Goal: Information Seeking & Learning: Learn about a topic

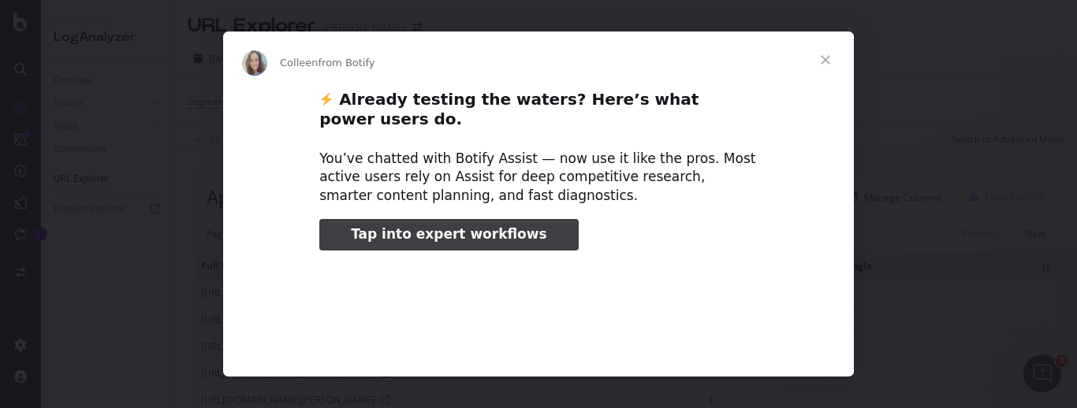
click at [831, 57] on span "Close" at bounding box center [825, 60] width 57 height 57
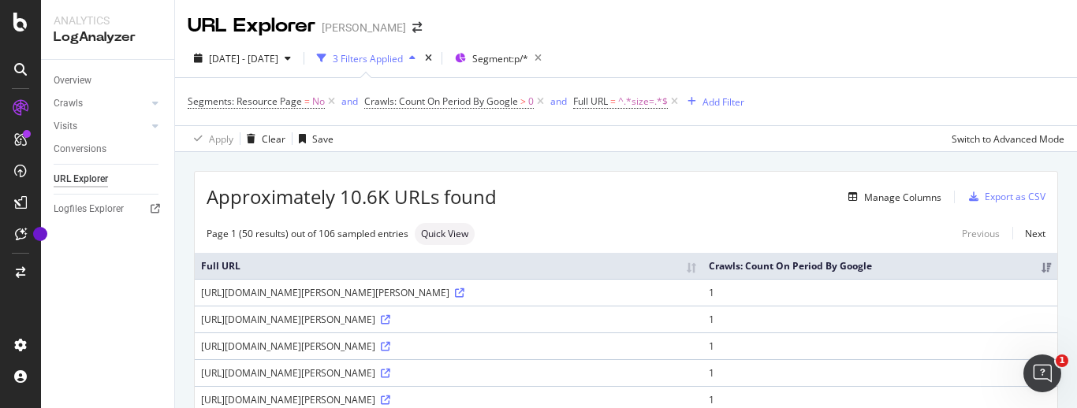
scroll to position [80, 0]
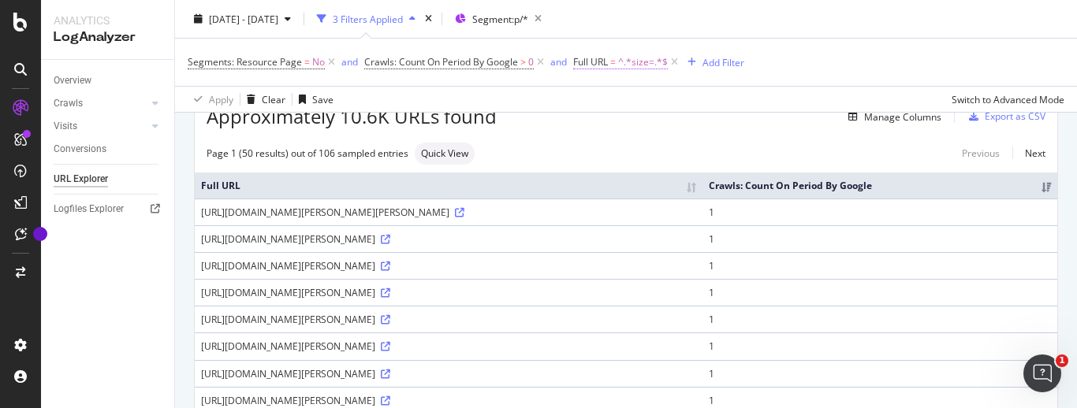
click at [635, 64] on span "^.*size=.*$" at bounding box center [643, 62] width 50 height 22
click at [804, 64] on div "Segments: Resource Page = No and Crawls: Count On Period By Google > 0 and Full…" at bounding box center [626, 62] width 877 height 47
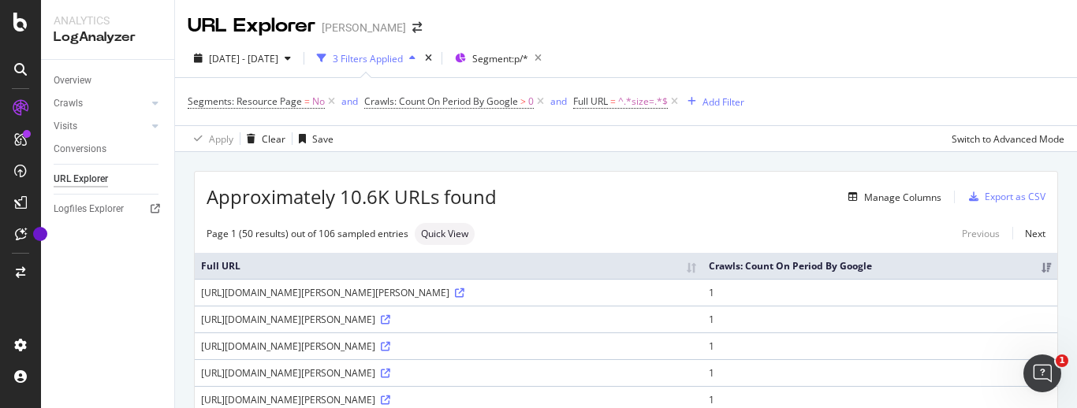
click at [672, 205] on div "Manage Columns" at bounding box center [719, 197] width 445 height 19
click at [653, 199] on div "Manage Columns" at bounding box center [719, 197] width 445 height 19
click at [252, 103] on span "Segments: Resource Page" at bounding box center [245, 101] width 114 height 13
click at [732, 73] on div "[DATE] - [DATE] 3 Filters Applied Segment: p/*" at bounding box center [626, 62] width 902 height 32
click at [482, 102] on span "Crawls: Count On Period By Google" at bounding box center [441, 101] width 154 height 13
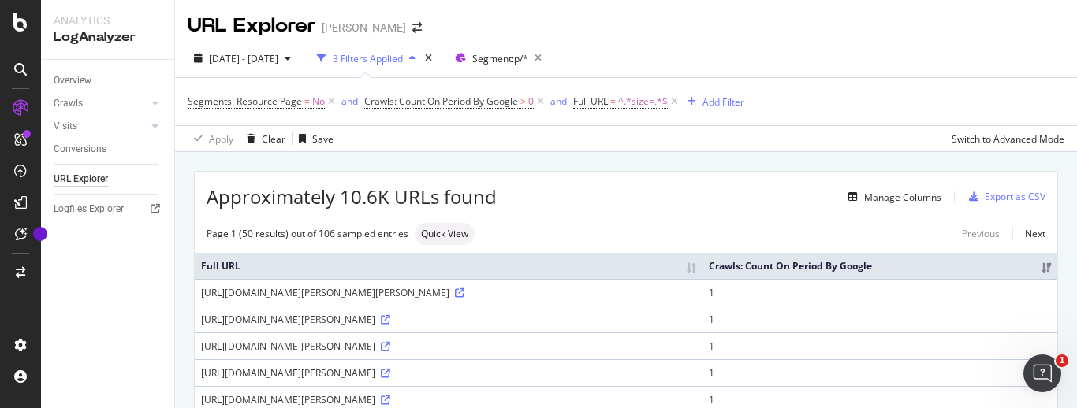
click at [642, 58] on div "[DATE] - [DATE] 3 Filters Applied Segment: p/*" at bounding box center [626, 62] width 902 height 32
click at [362, 195] on span "Approximately 10.6K URLs found" at bounding box center [352, 197] width 290 height 27
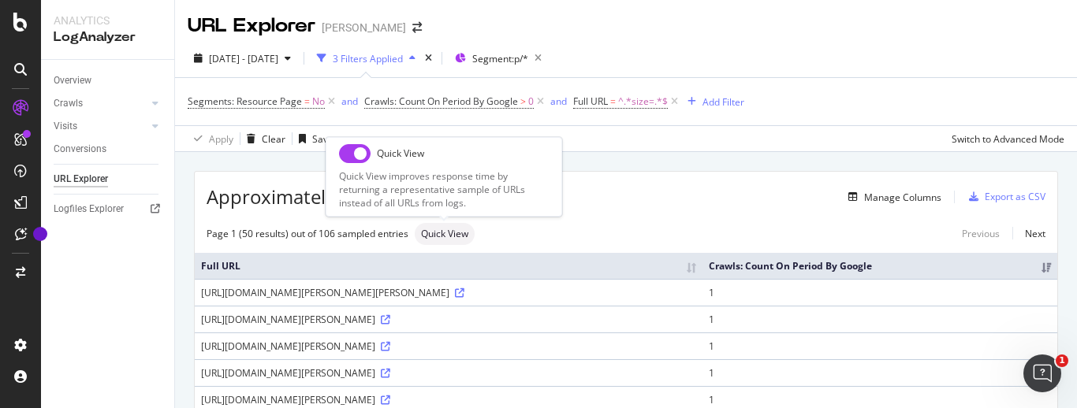
scroll to position [322, 0]
